Goal: Task Accomplishment & Management: Complete application form

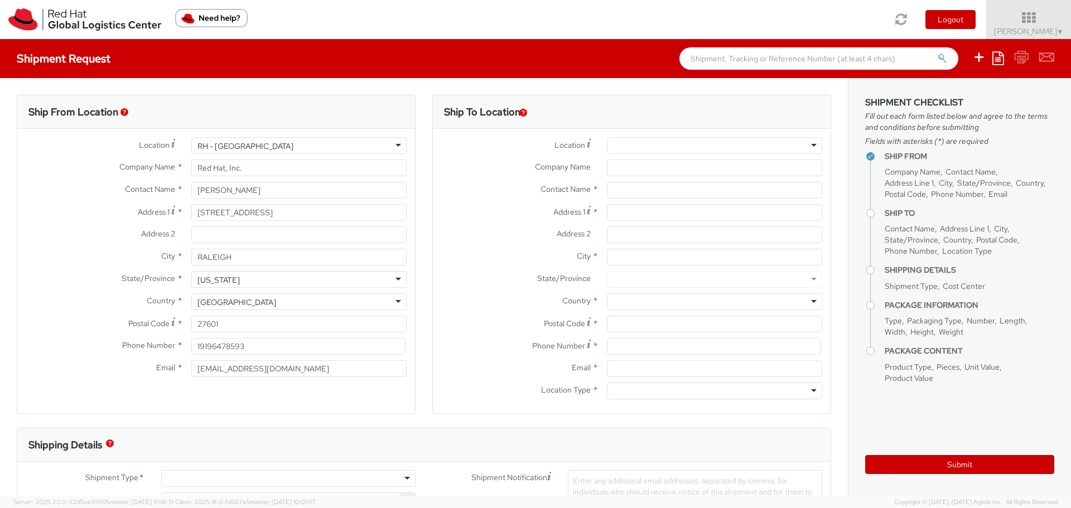
select select
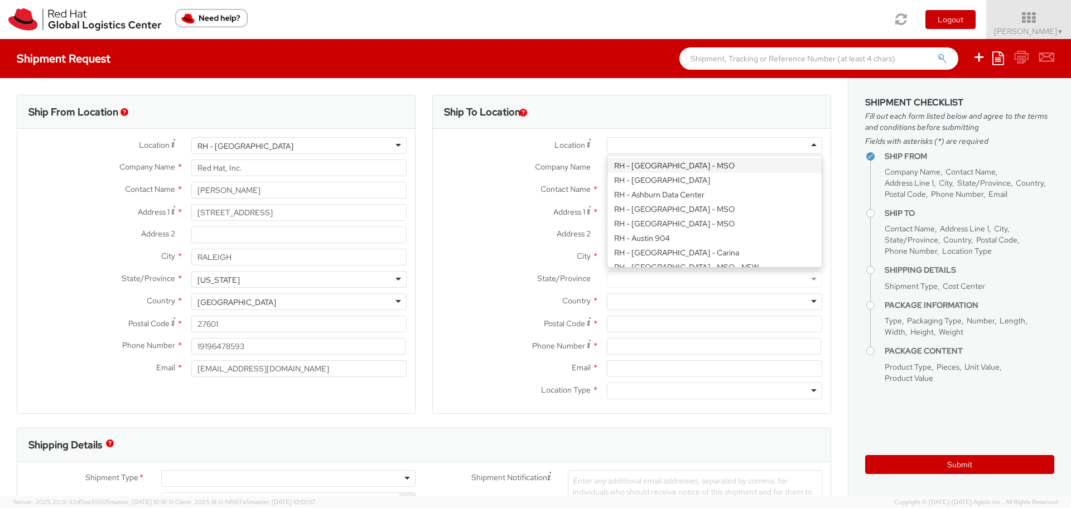
click at [670, 146] on div at bounding box center [714, 145] width 215 height 17
click at [669, 143] on div at bounding box center [714, 145] width 215 height 17
type input "ra"
type input "Red Hat, Inc."
type input "[STREET_ADDRESS]"
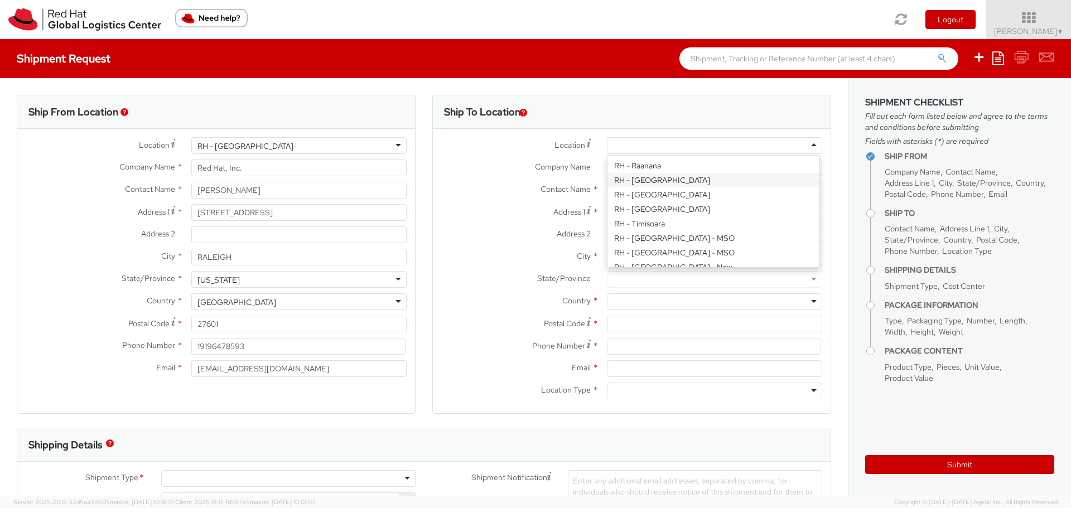
type input "RALEIGH"
type input "27601"
type input "[PHONE_NUMBER]"
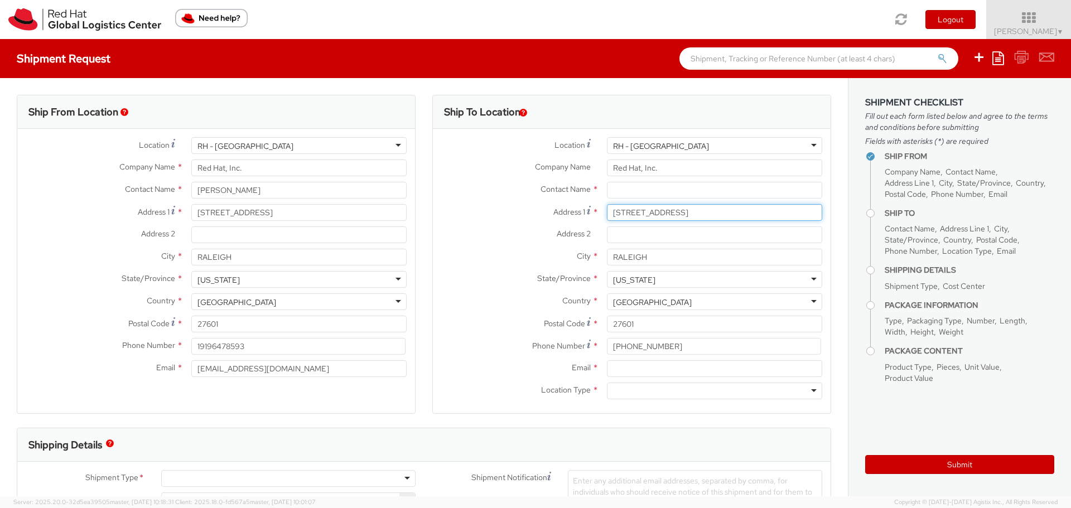
drag, startPoint x: 674, startPoint y: 201, endPoint x: 580, endPoint y: 194, distance: 93.5
click at [580, 194] on div "Location * [GEOGRAPHIC_DATA] - [GEOGRAPHIC_DATA] [GEOGRAPHIC_DATA] - [GEOGRAPHI…" at bounding box center [632, 271] width 398 height 268
drag, startPoint x: 684, startPoint y: 253, endPoint x: 641, endPoint y: 265, distance: 45.1
click at [599, 261] on div "RALEIGH" at bounding box center [715, 257] width 232 height 17
drag, startPoint x: 715, startPoint y: 349, endPoint x: 600, endPoint y: 345, distance: 114.5
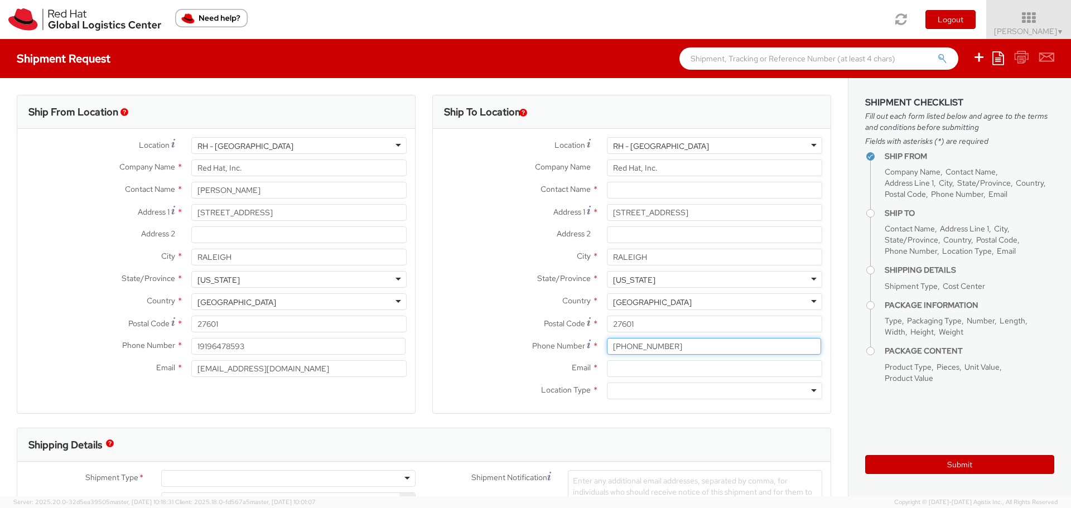
click at [599, 345] on div "[PHONE_NUMBER]" at bounding box center [715, 346] width 232 height 17
